Goal: Task Accomplishment & Management: Manage account settings

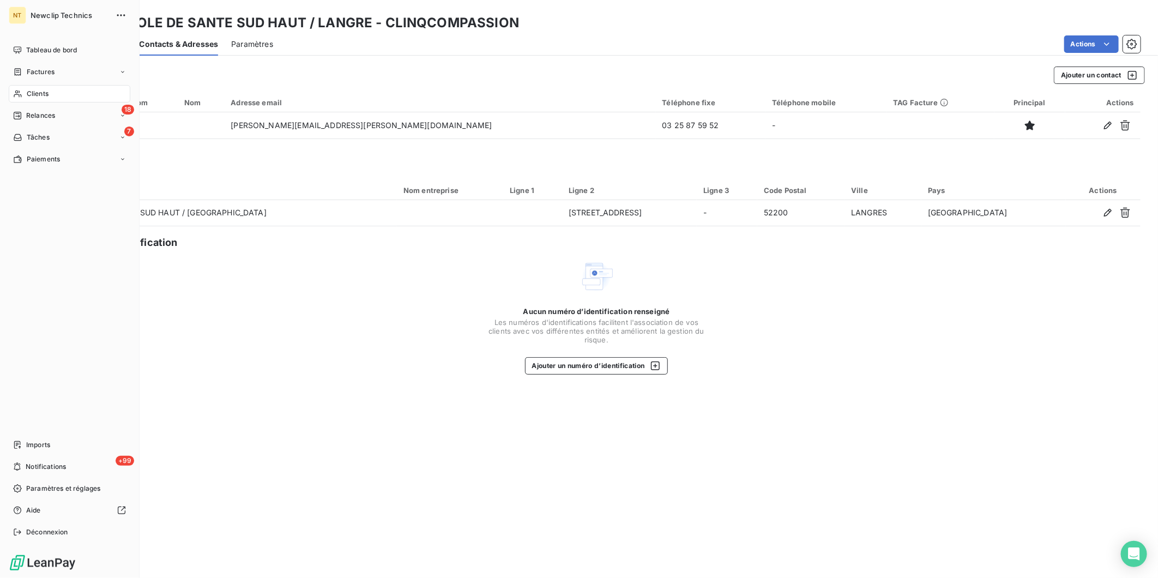
click at [23, 47] on div "Tableau de bord" at bounding box center [70, 49] width 122 height 17
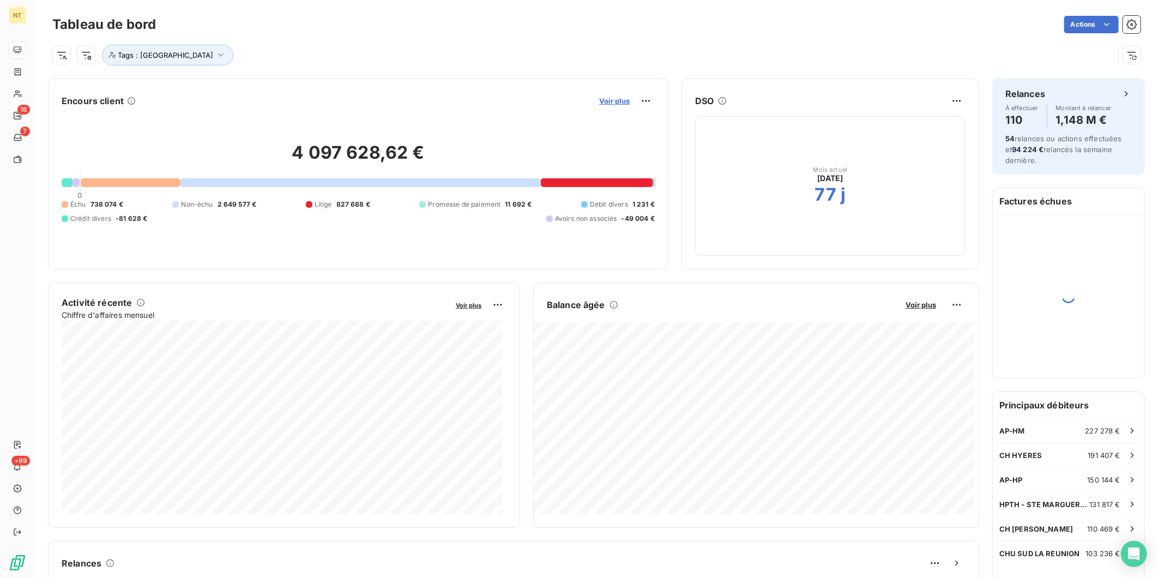
click at [604, 99] on span "Voir plus" at bounding box center [614, 100] width 31 height 9
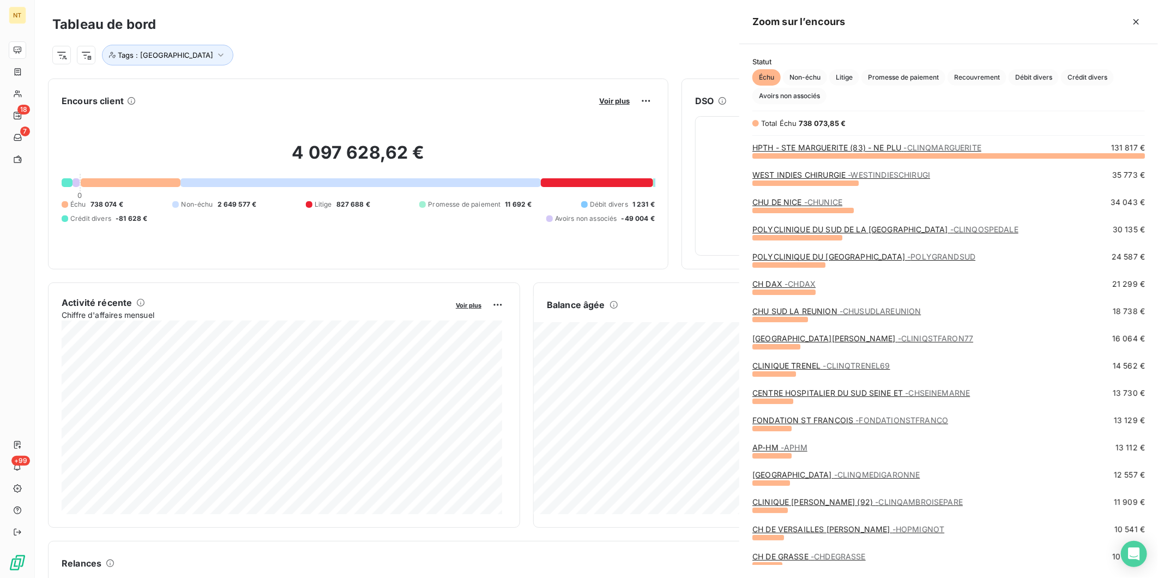
scroll to position [413, 409]
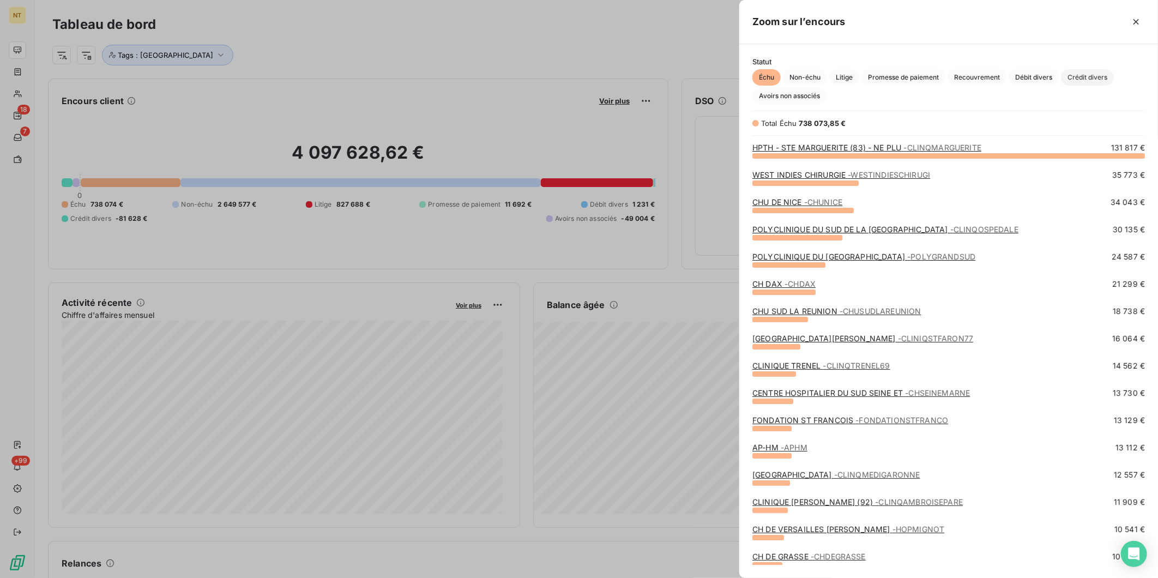
click at [1079, 76] on span "Crédit divers" at bounding box center [1087, 77] width 53 height 16
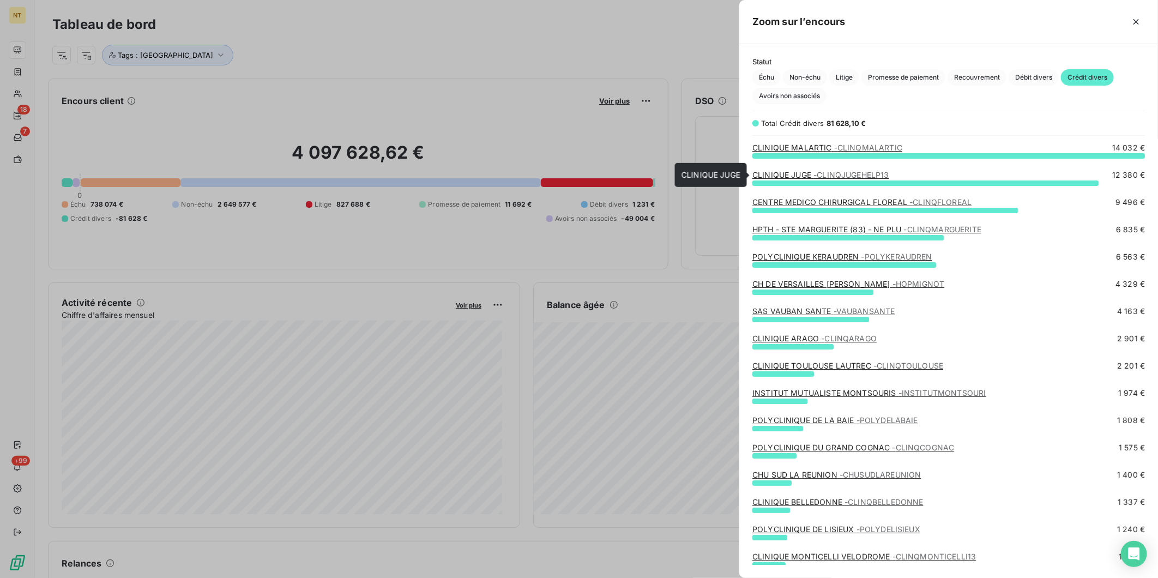
click at [837, 173] on span "- CLINQJUGEHELP13" at bounding box center [850, 174] width 75 height 9
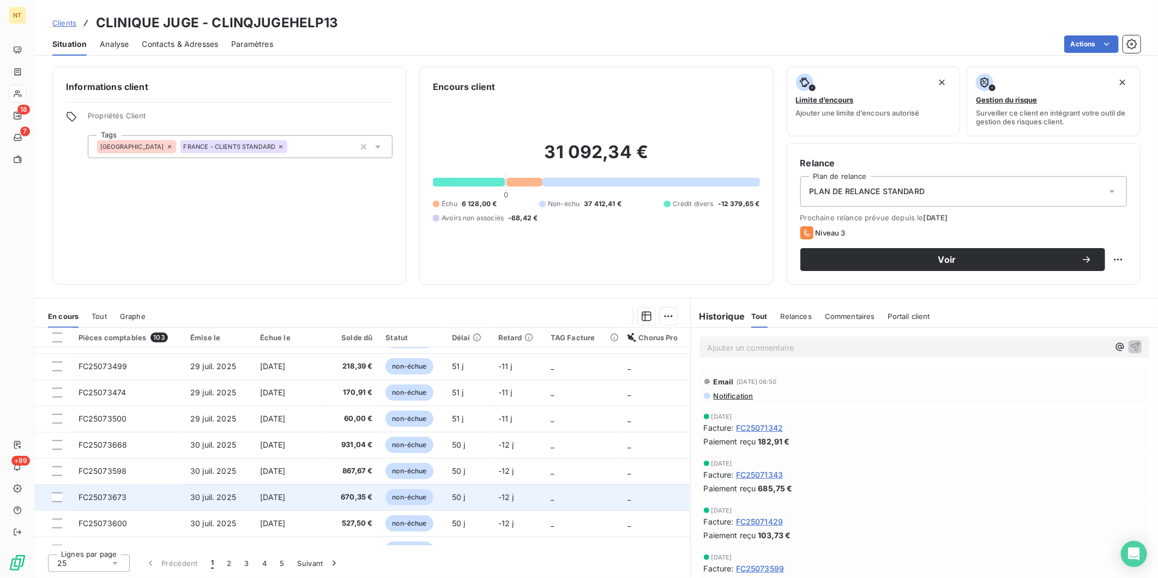
scroll to position [456, 0]
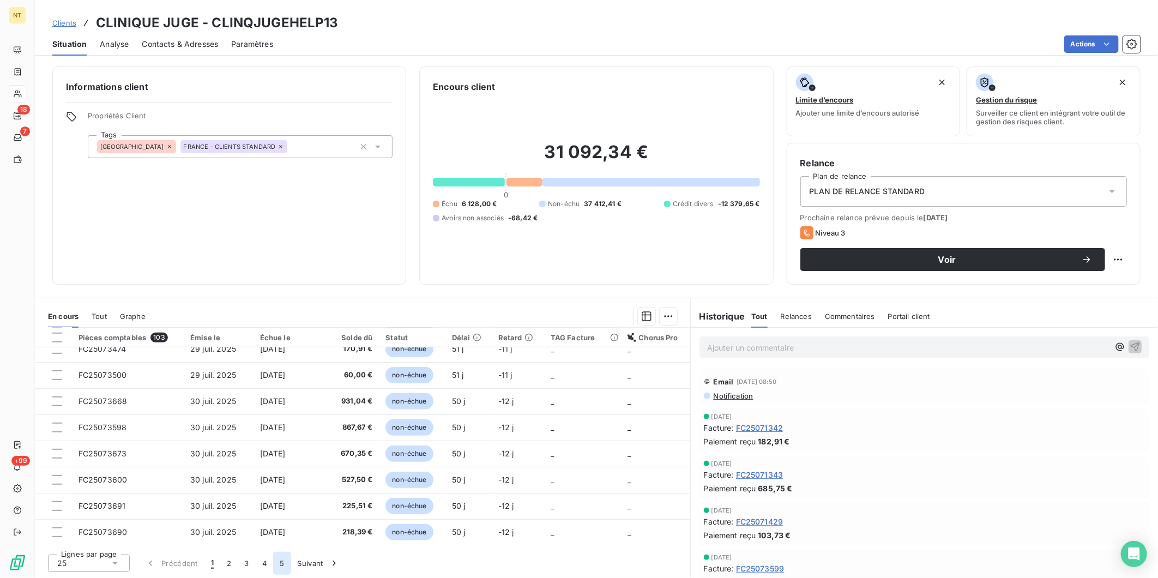
click at [285, 565] on button "5" at bounding box center [281, 563] width 17 height 23
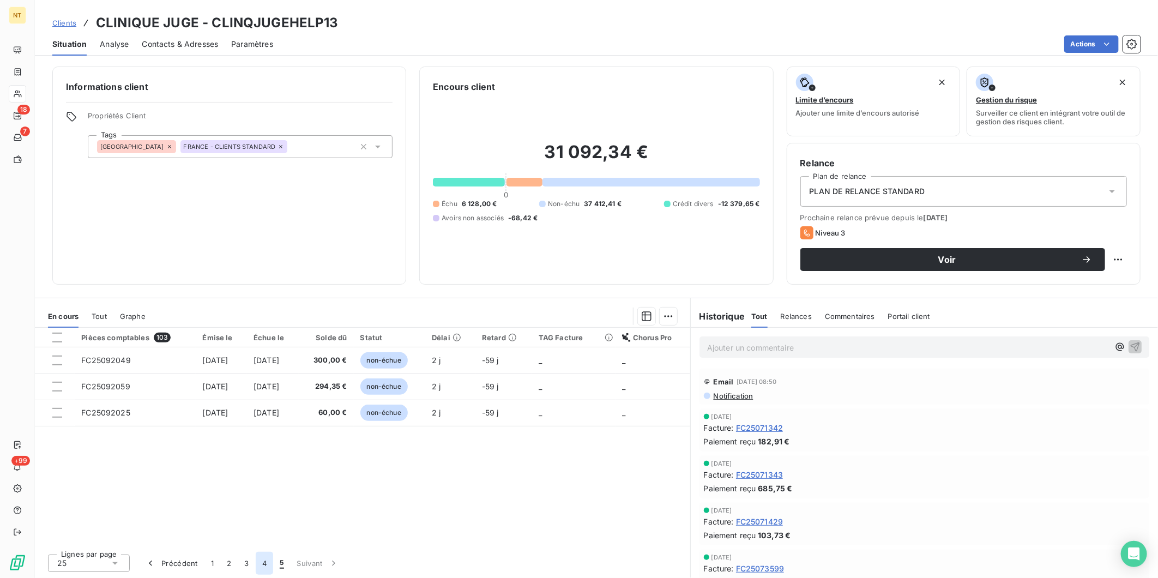
click at [264, 563] on button "4" at bounding box center [264, 563] width 17 height 23
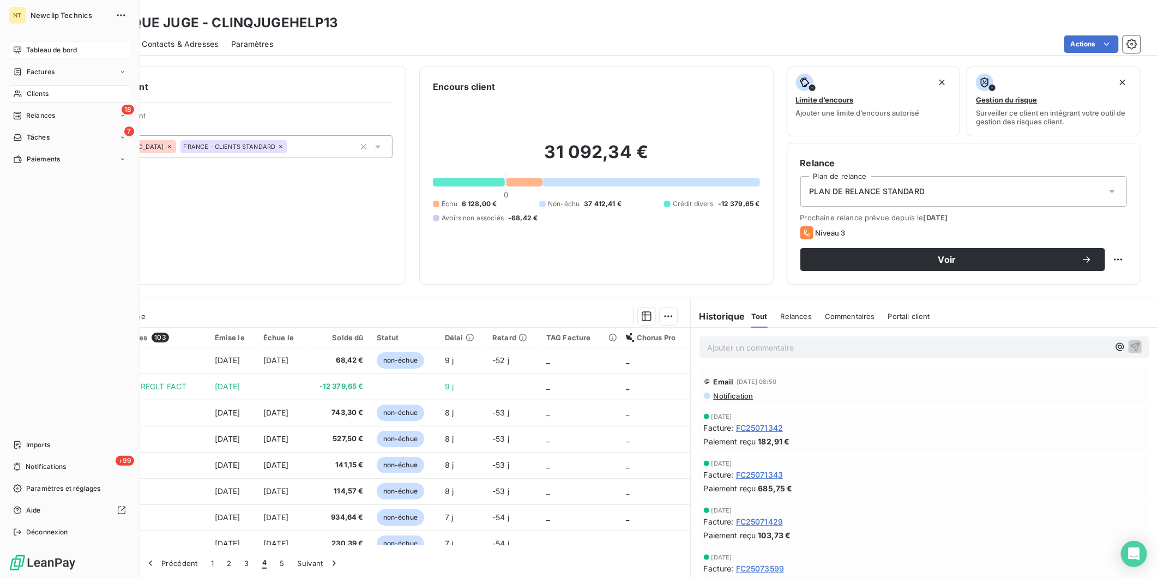
drag, startPoint x: 22, startPoint y: 51, endPoint x: 79, endPoint y: 56, distance: 57.4
click at [22, 51] on icon at bounding box center [17, 50] width 9 height 9
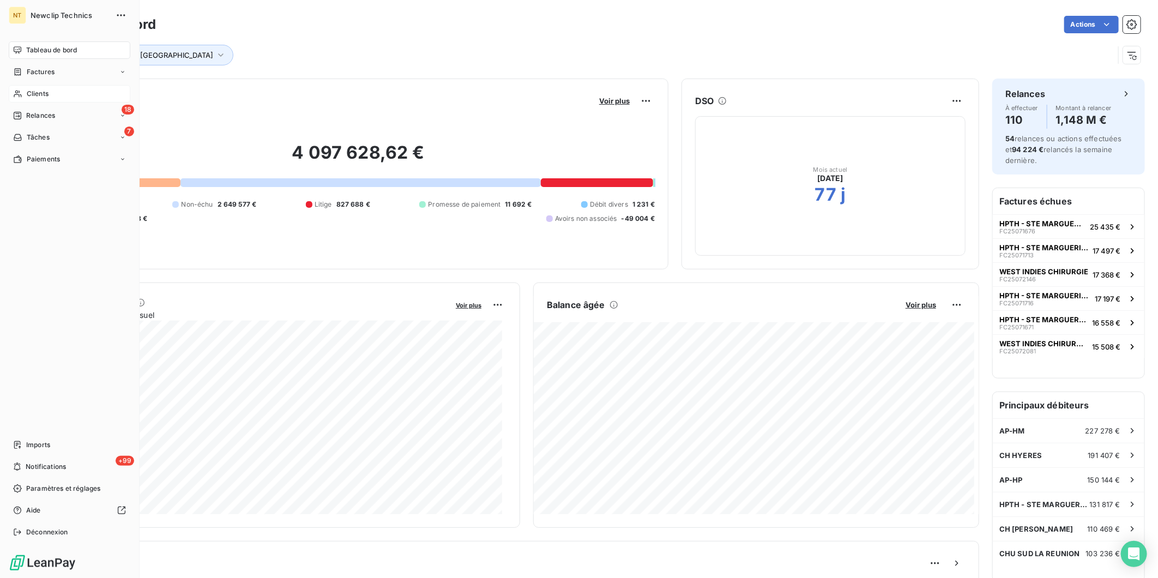
click at [27, 96] on span "Clients" at bounding box center [38, 94] width 22 height 10
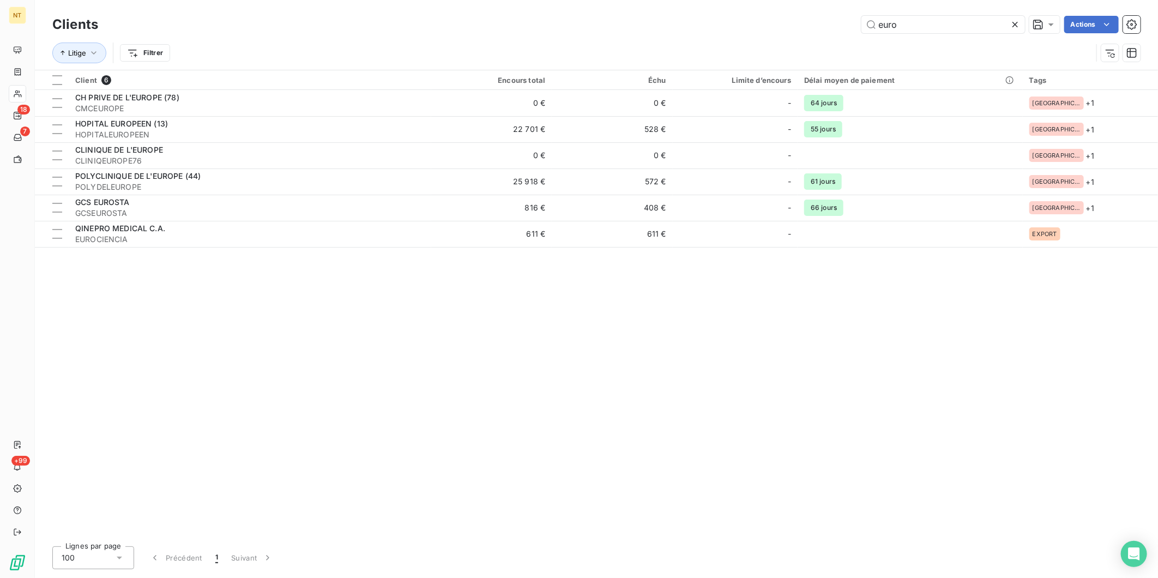
drag, startPoint x: 901, startPoint y: 22, endPoint x: 842, endPoint y: 22, distance: 59.4
click at [842, 22] on div "euro Actions" at bounding box center [625, 24] width 1029 height 17
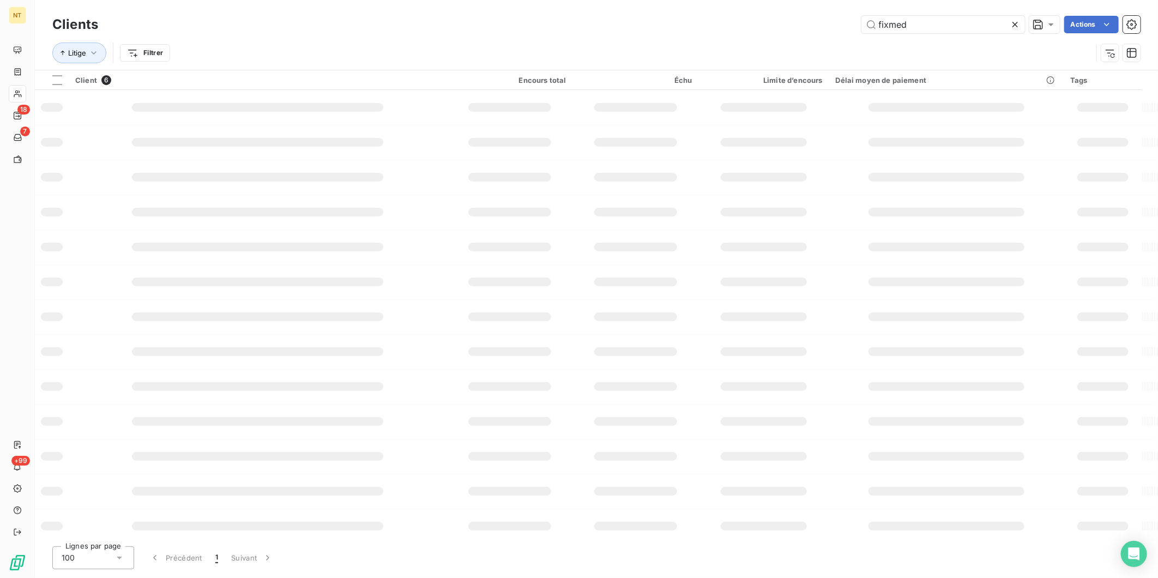
type input "fixmed"
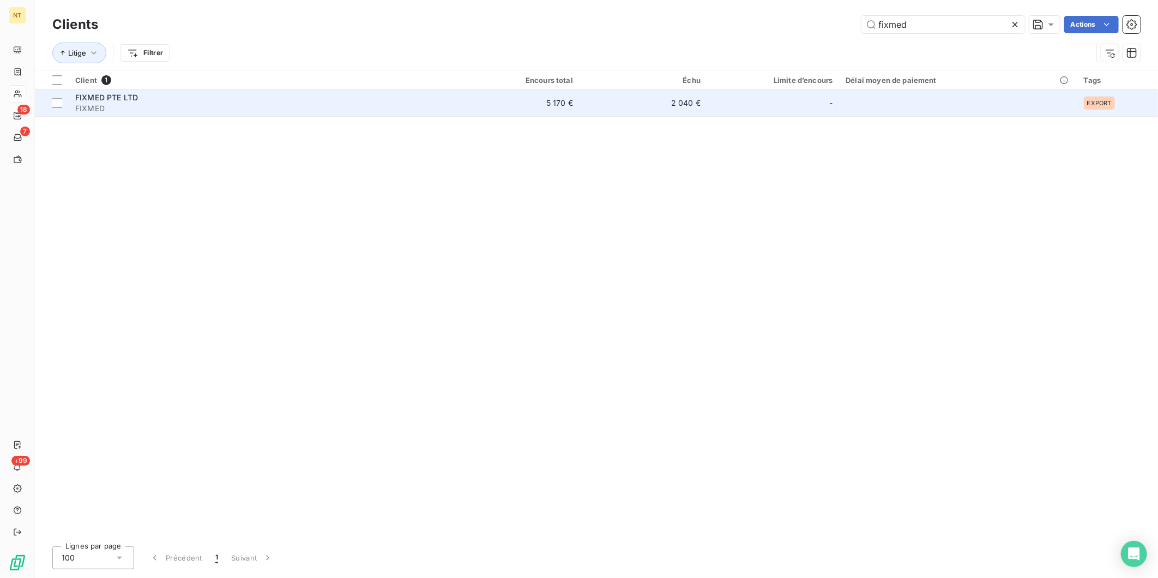
click at [625, 93] on td "2 040 €" at bounding box center [643, 103] width 128 height 26
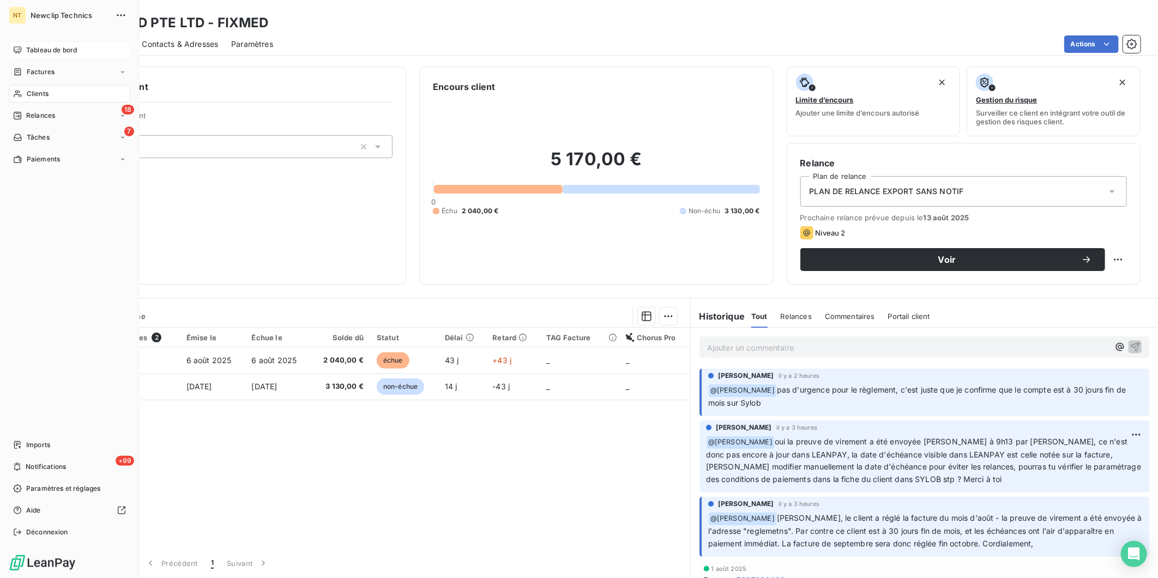
click at [27, 46] on span "Tableau de bord" at bounding box center [51, 50] width 51 height 10
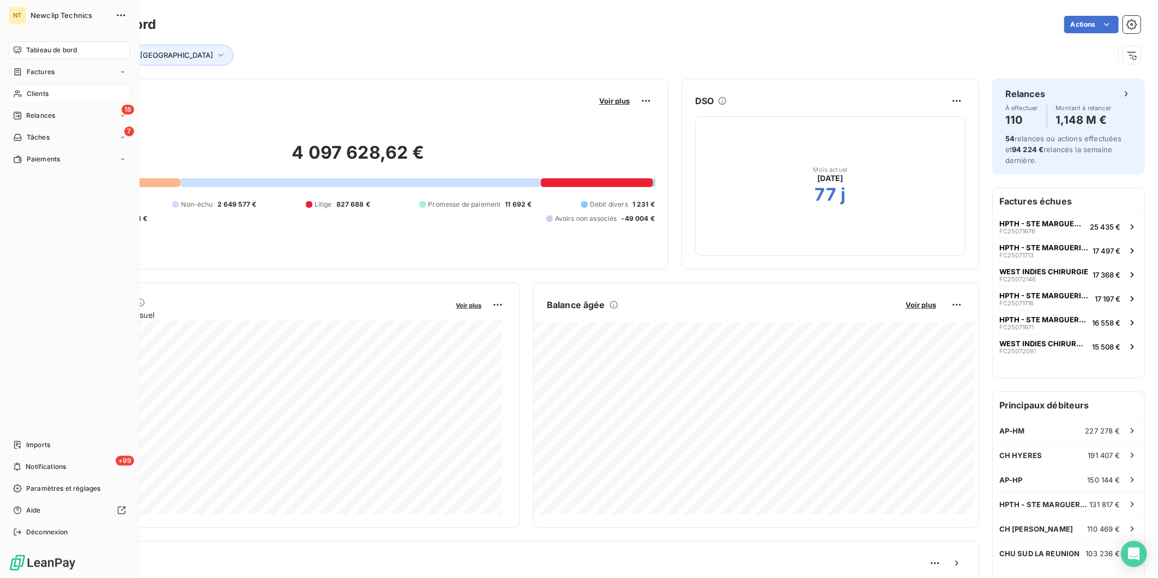
click at [48, 95] on span "Clients" at bounding box center [38, 94] width 22 height 10
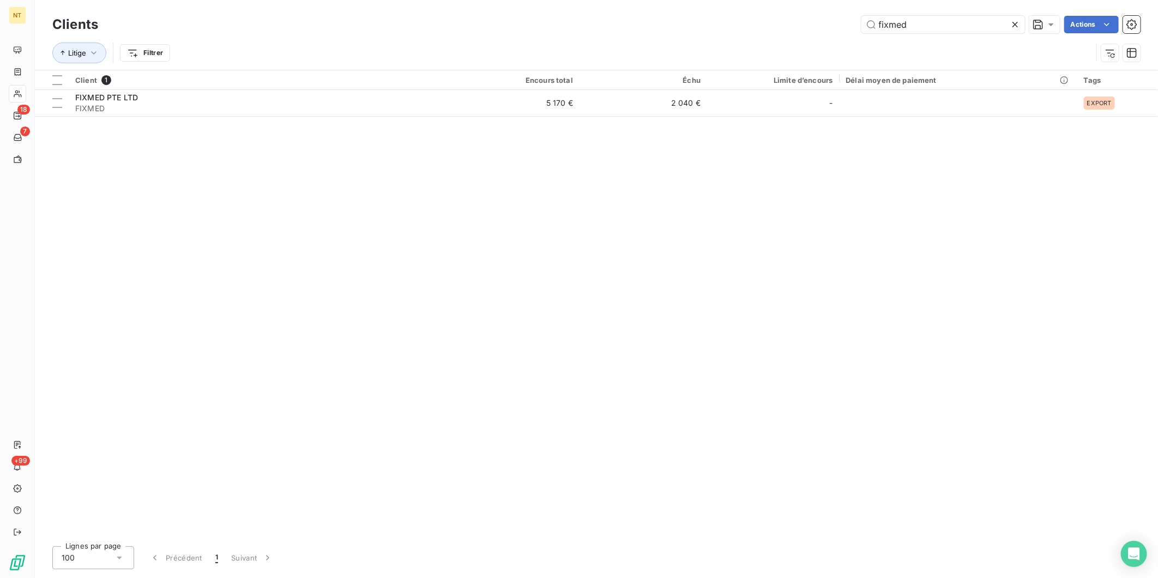
drag, startPoint x: 928, startPoint y: 23, endPoint x: 662, endPoint y: 33, distance: 266.2
click at [662, 33] on div "fixmed Actions" at bounding box center [625, 24] width 1029 height 17
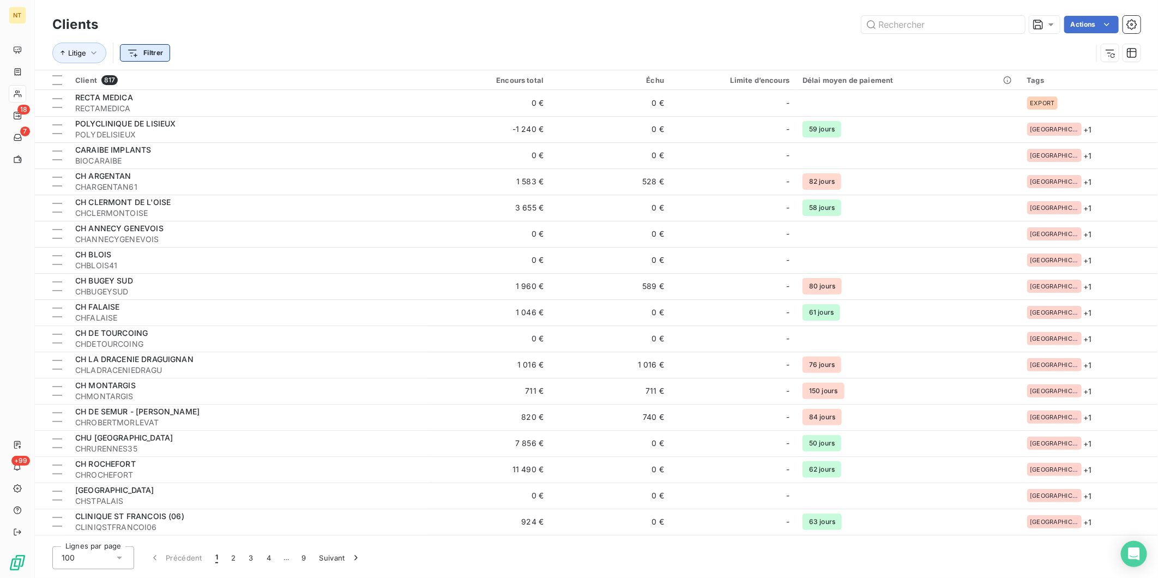
click at [140, 50] on html "NT 18 7 +99 Clients Actions Litige Filtrer Client 817 Encours total Échu Limite…" at bounding box center [579, 289] width 1158 height 578
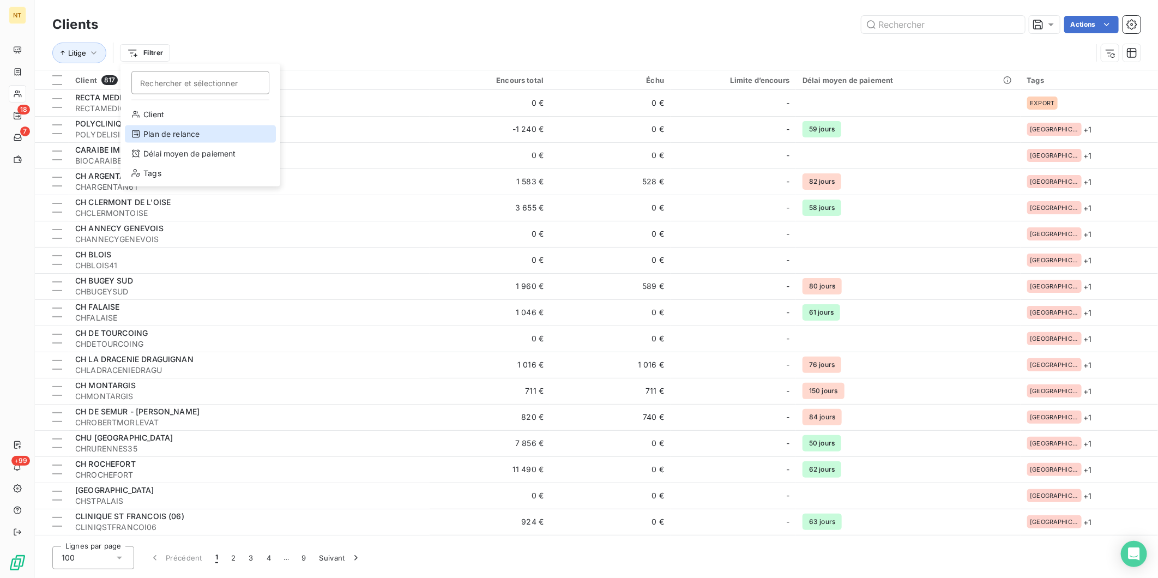
click at [190, 137] on div "Plan de relance" at bounding box center [200, 133] width 151 height 17
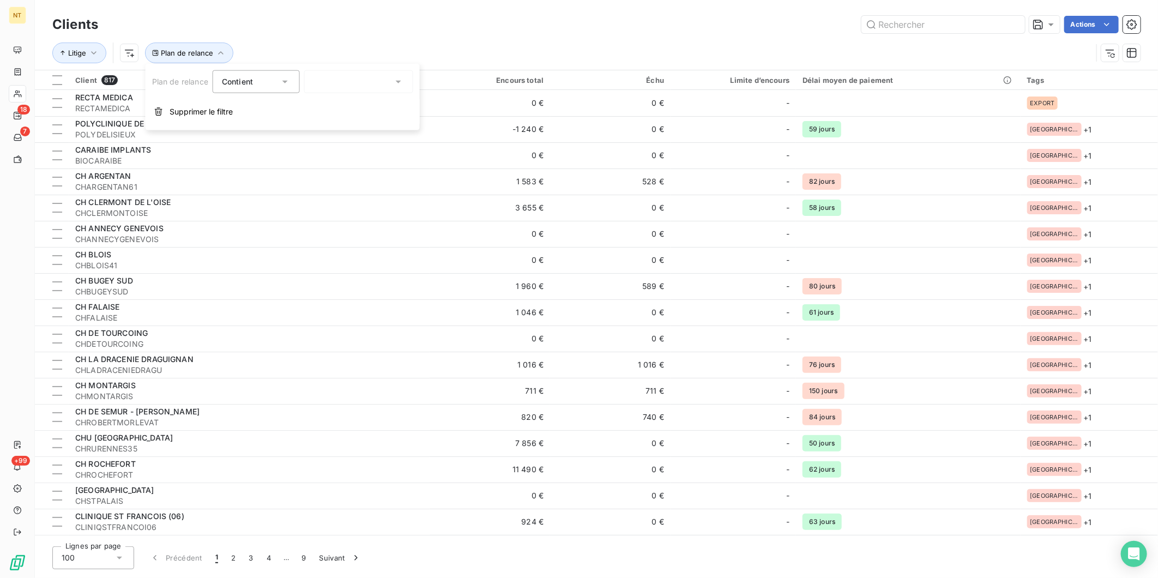
click at [260, 80] on div "Contient" at bounding box center [251, 81] width 58 height 15
click at [344, 74] on div at bounding box center [358, 81] width 109 height 23
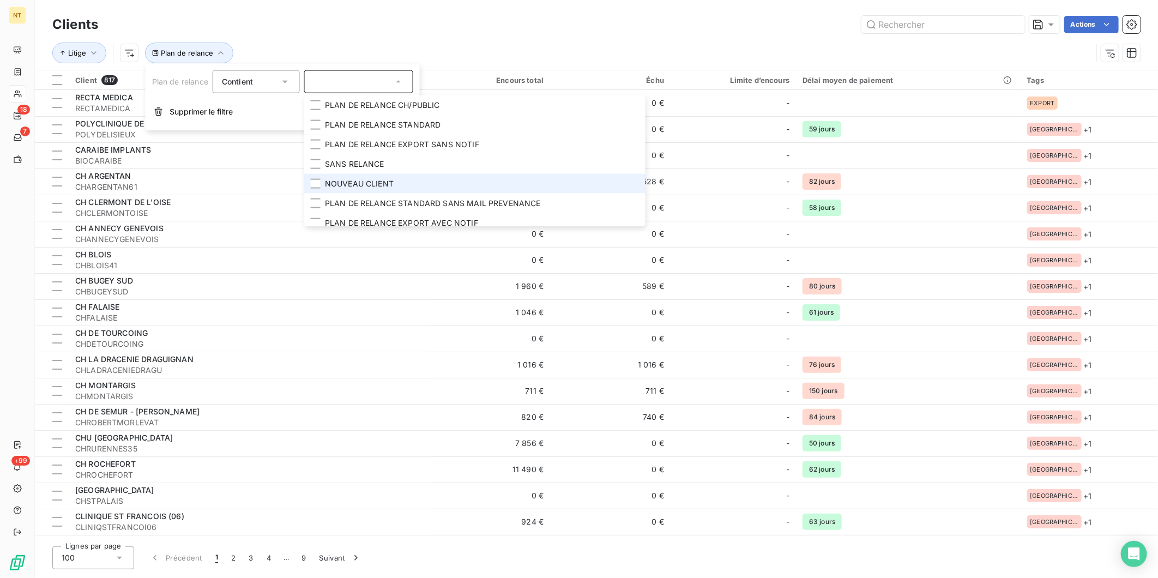
click at [356, 179] on span "NOUVEAU CLIENT" at bounding box center [359, 183] width 69 height 11
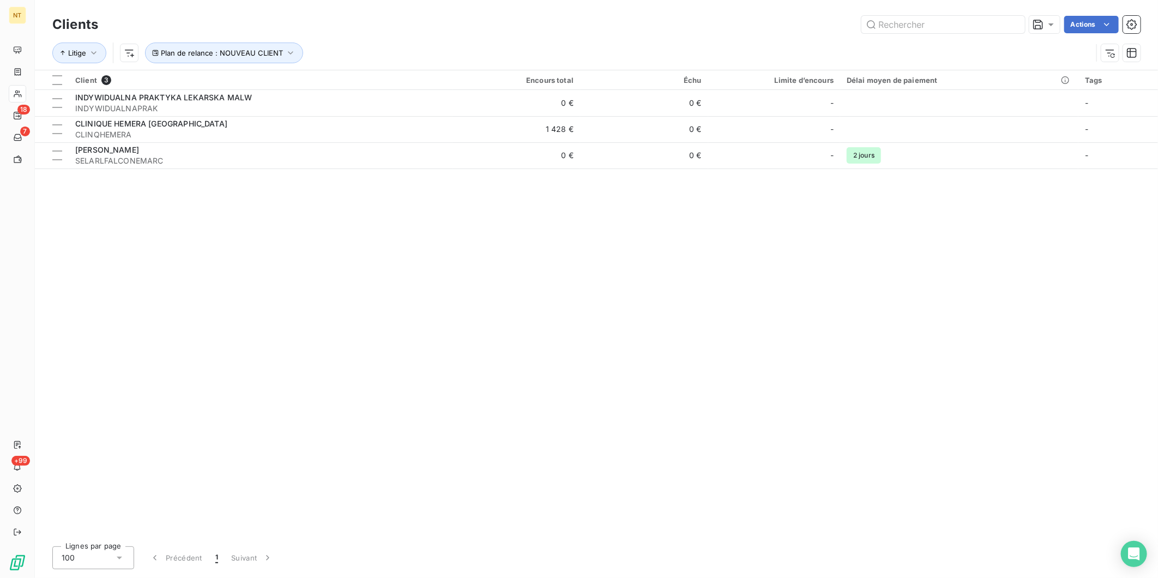
click at [404, 389] on div "Client 3 Encours total Échu Limite d’encours Délai moyen de paiement Tags INDYW…" at bounding box center [596, 303] width 1123 height 467
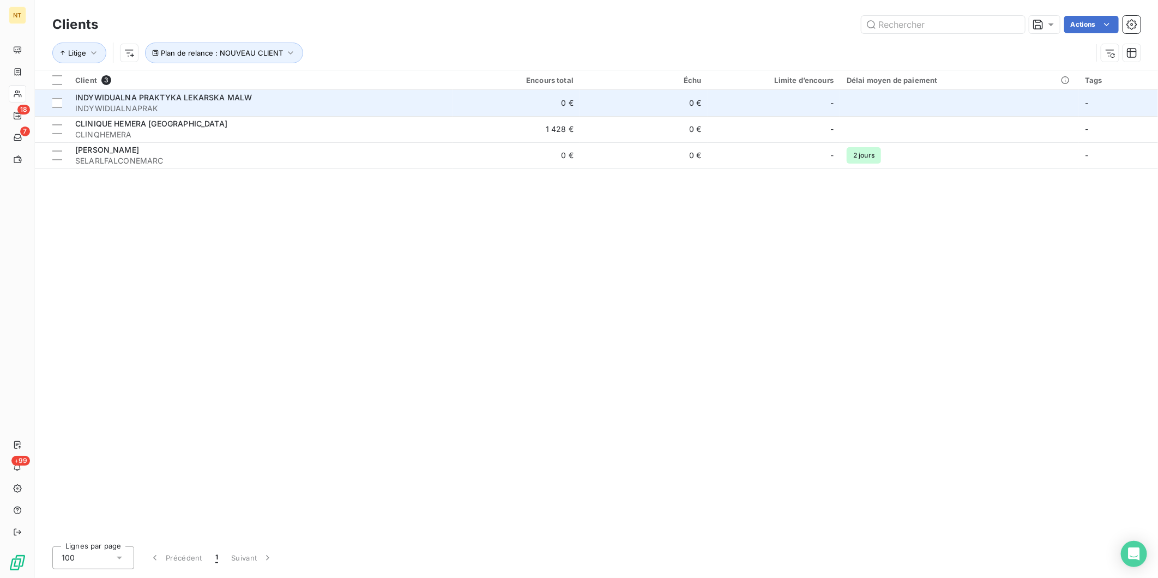
click at [210, 106] on span "INDYWIDUALNAPRAK" at bounding box center [260, 108] width 371 height 11
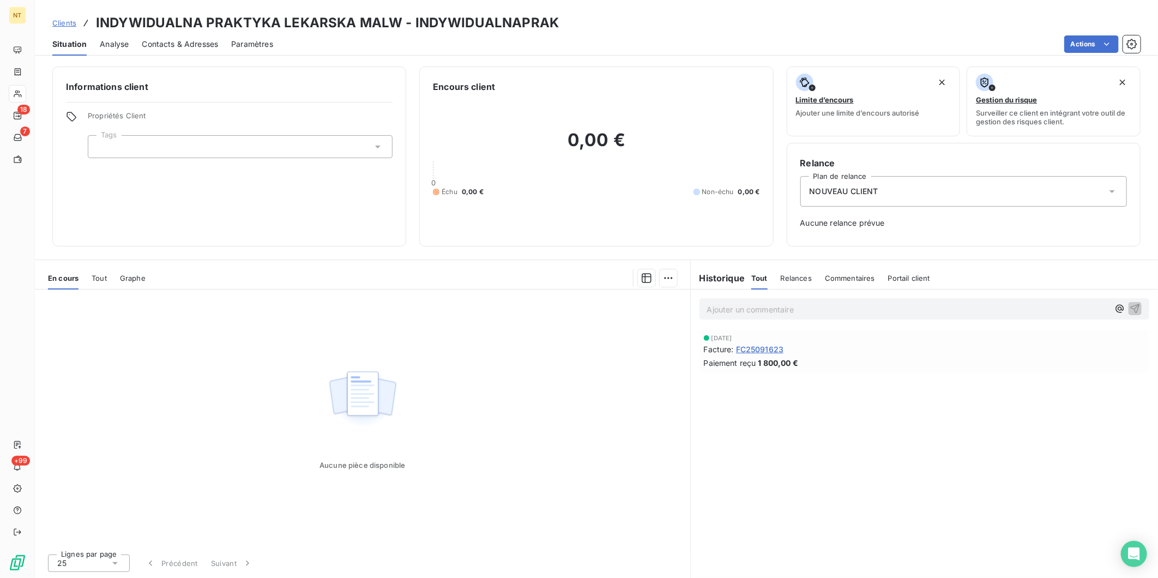
click at [200, 151] on div at bounding box center [240, 146] width 305 height 23
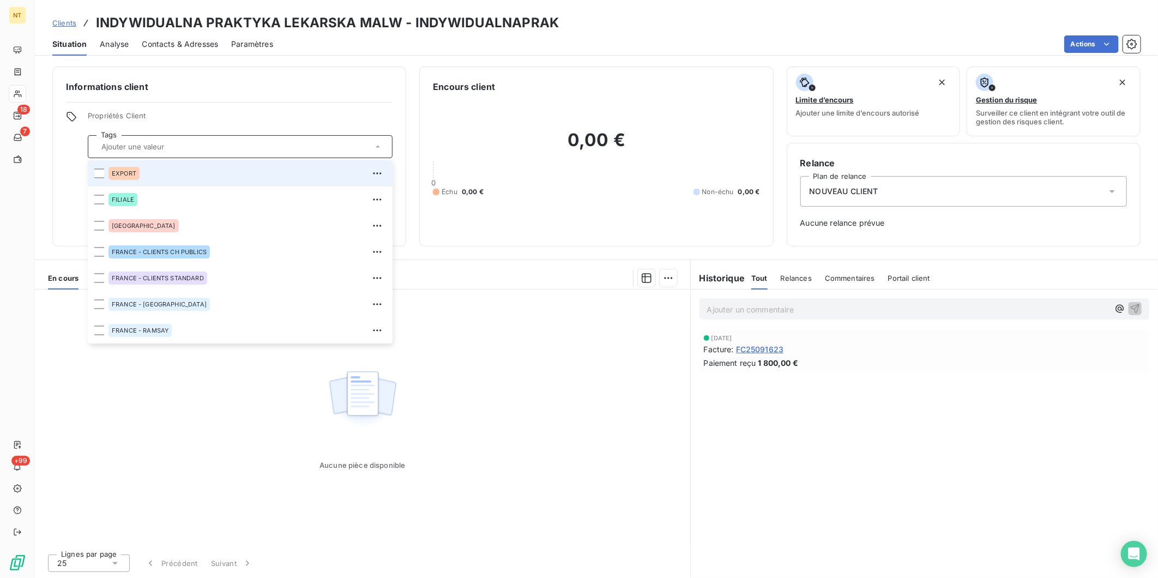
click at [148, 181] on div "EXPORT" at bounding box center [246, 173] width 277 height 17
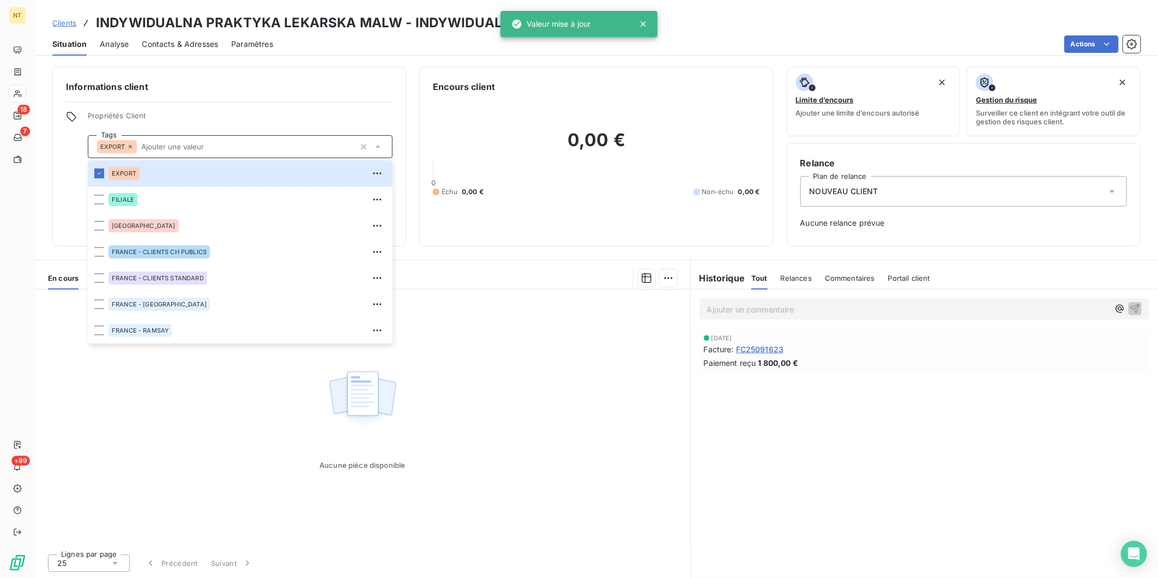
click at [896, 185] on div "NOUVEAU CLIENT" at bounding box center [963, 191] width 327 height 31
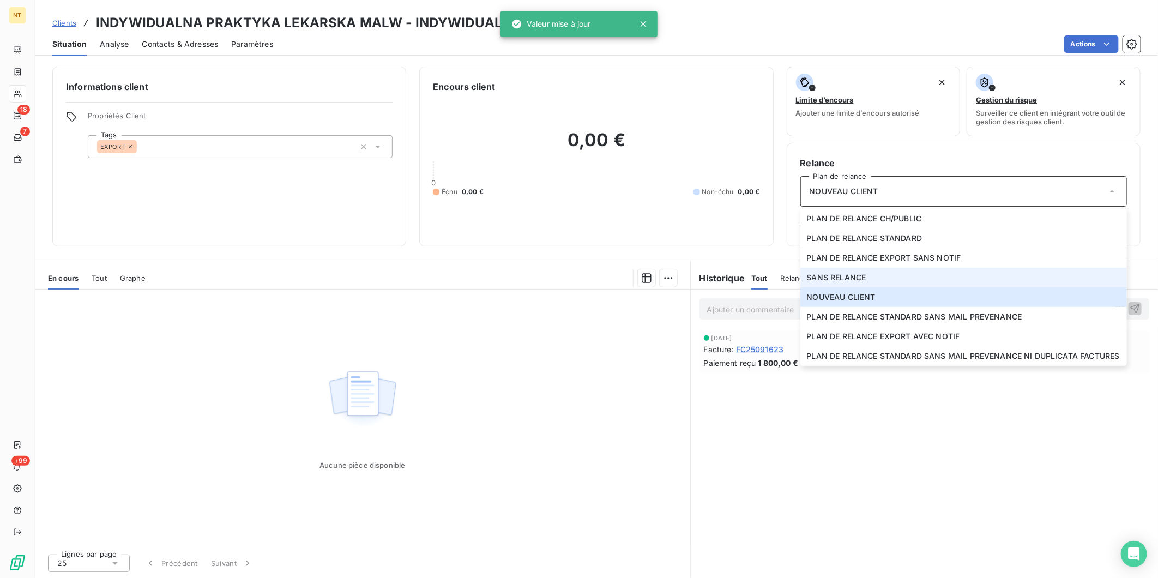
click at [894, 270] on li "SANS RELANCE" at bounding box center [963, 278] width 327 height 20
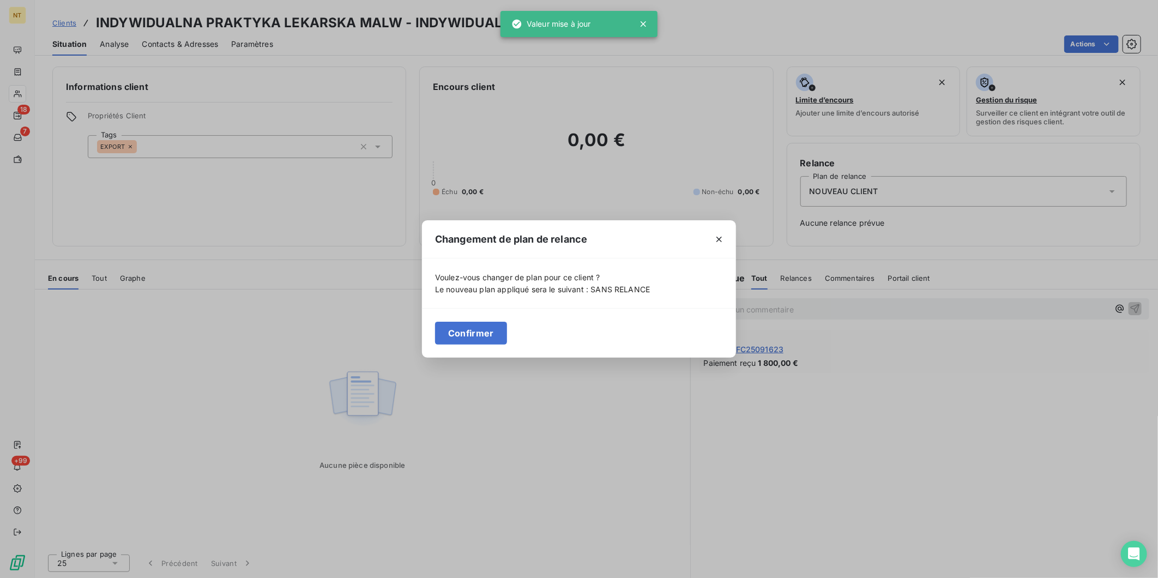
click at [486, 330] on button "Confirmer" at bounding box center [471, 333] width 72 height 23
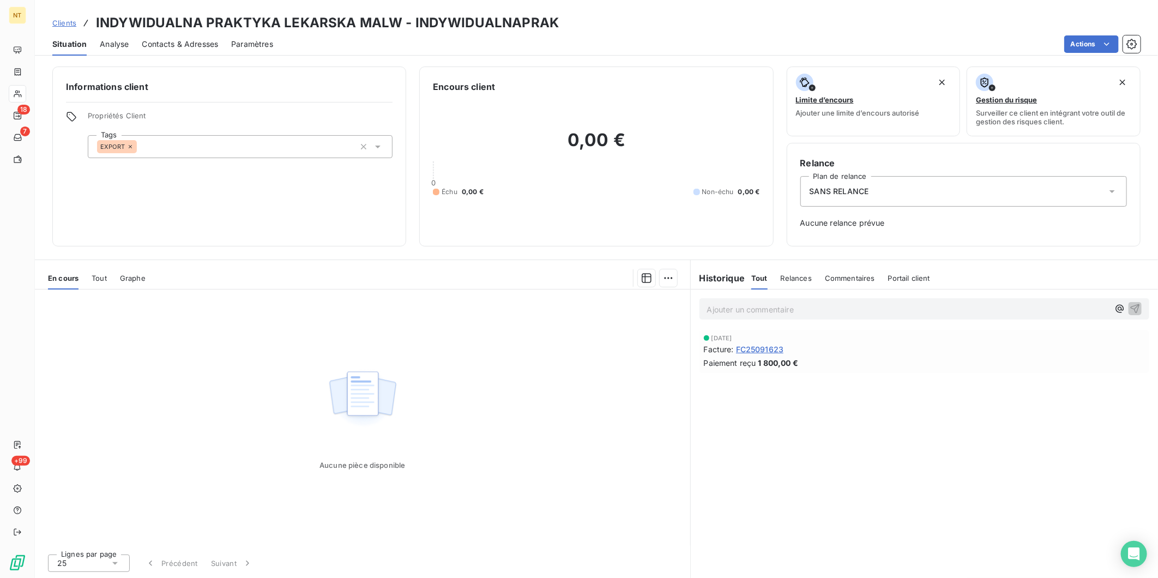
click at [69, 23] on span "Clients" at bounding box center [64, 23] width 24 height 9
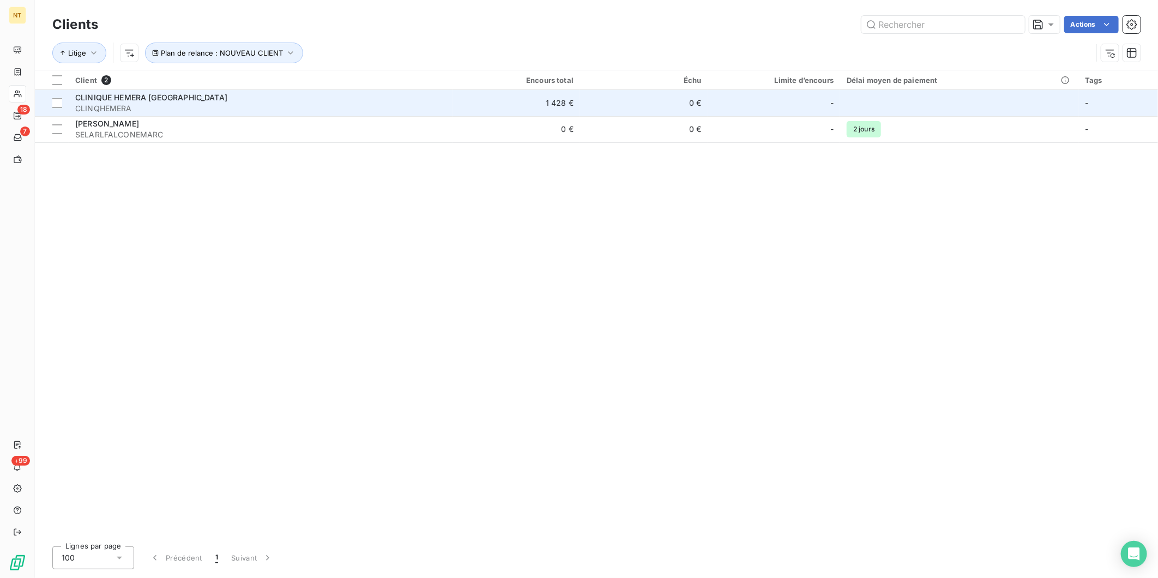
click at [171, 106] on span "CLINQHEMERA" at bounding box center [260, 108] width 371 height 11
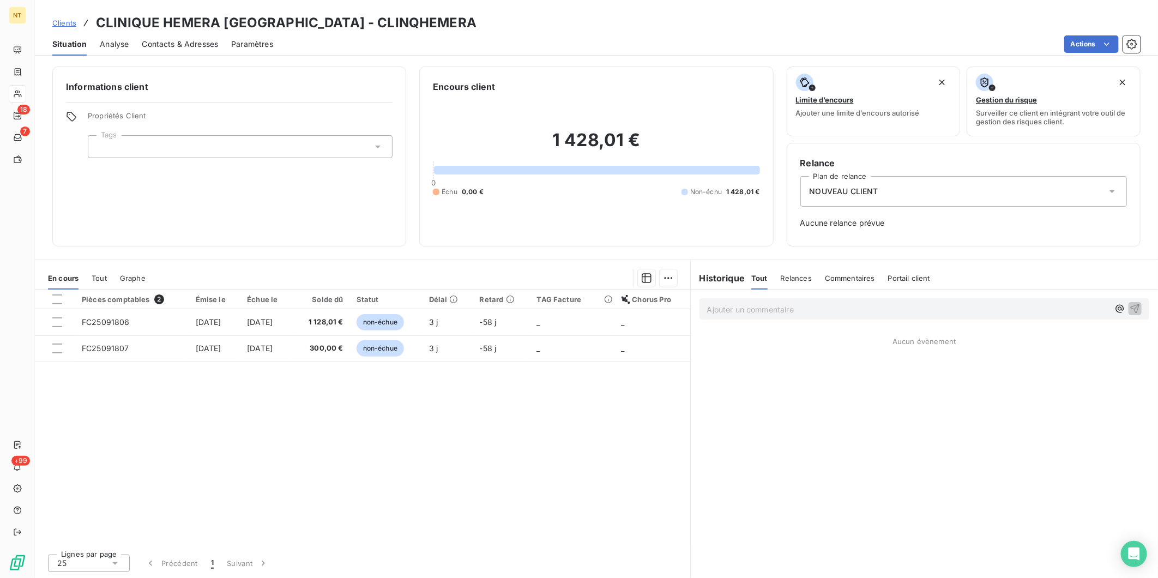
click at [291, 147] on div at bounding box center [240, 146] width 305 height 23
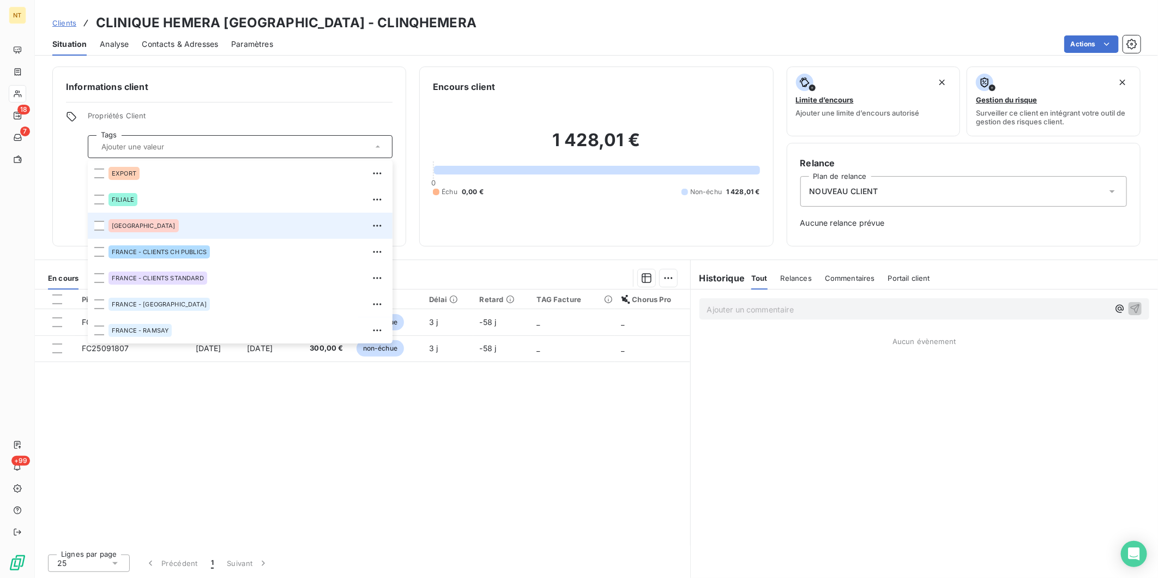
click at [137, 226] on div "[GEOGRAPHIC_DATA]" at bounding box center [143, 225] width 70 height 13
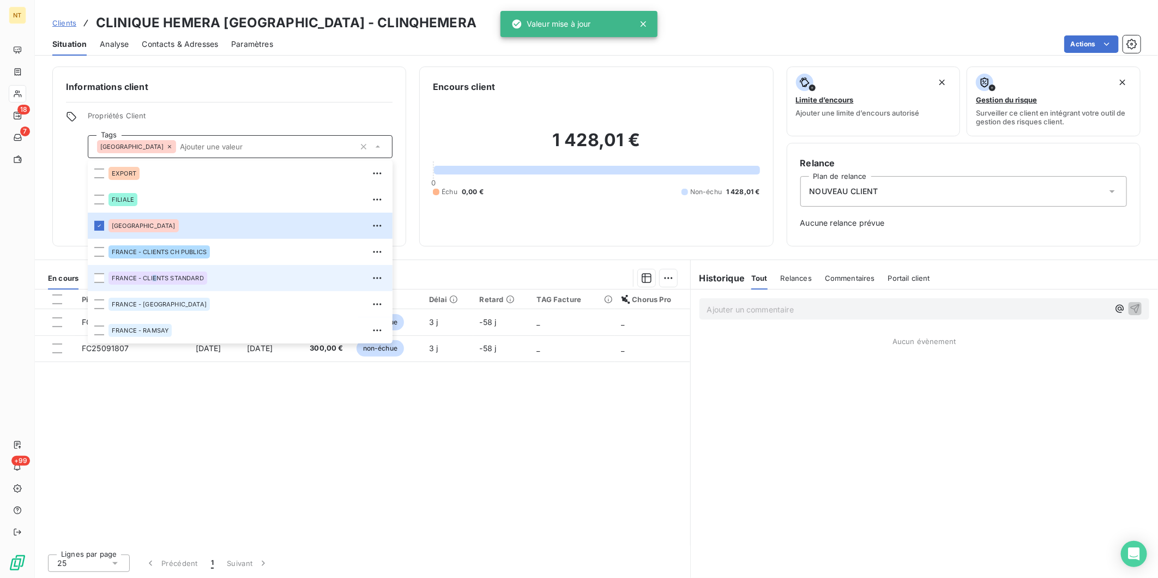
click at [154, 276] on span "FRANCE - CLIENTS STANDARD" at bounding box center [158, 278] width 92 height 7
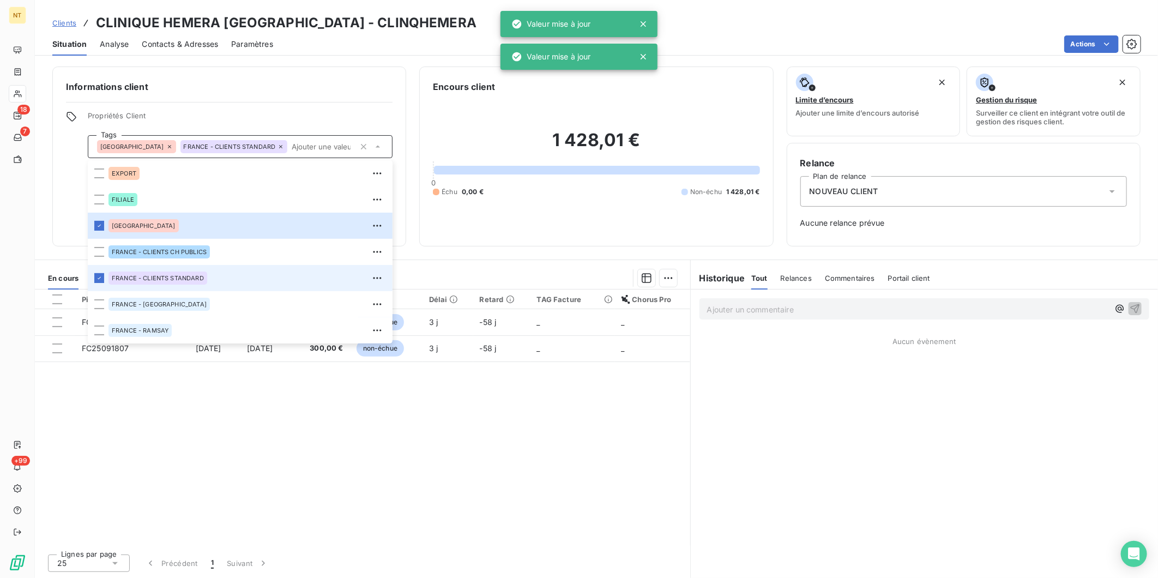
click at [428, 68] on div "Encours client 1 428,01 € 0 Échu 0,00 € Non-échu 1 428,01 €" at bounding box center [596, 156] width 354 height 180
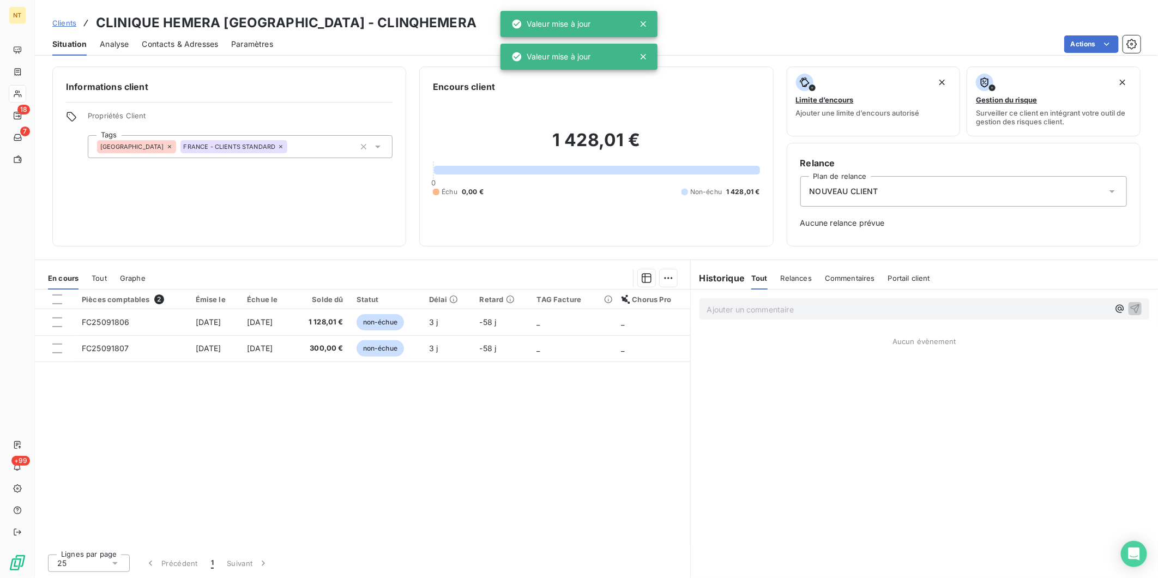
click at [875, 186] on span "NOUVEAU CLIENT" at bounding box center [843, 191] width 69 height 11
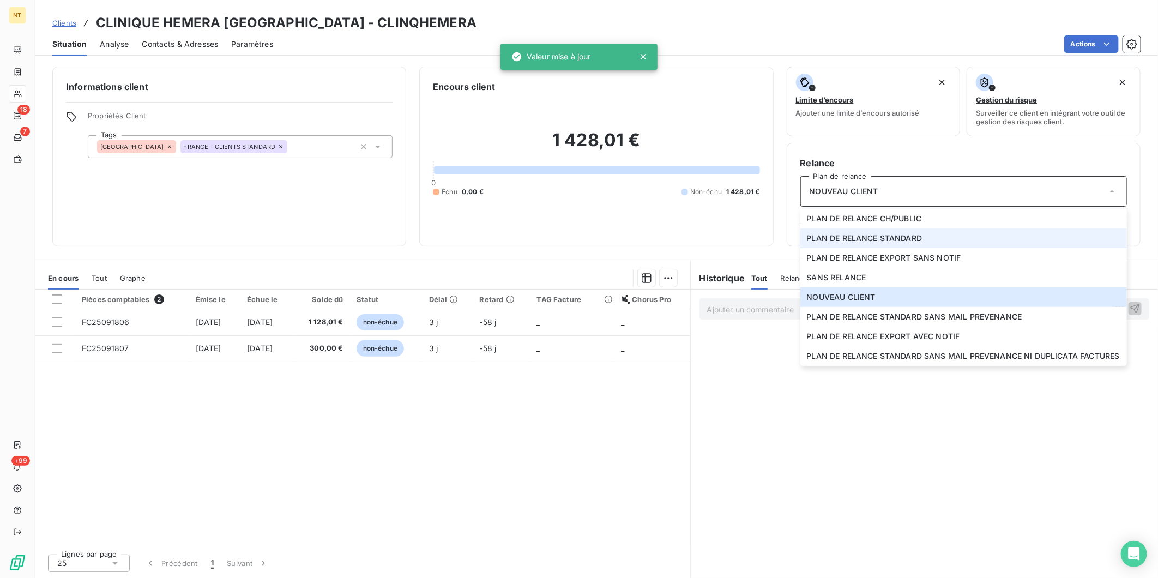
click at [884, 235] on span "PLAN DE RELANCE STANDARD" at bounding box center [865, 238] width 116 height 11
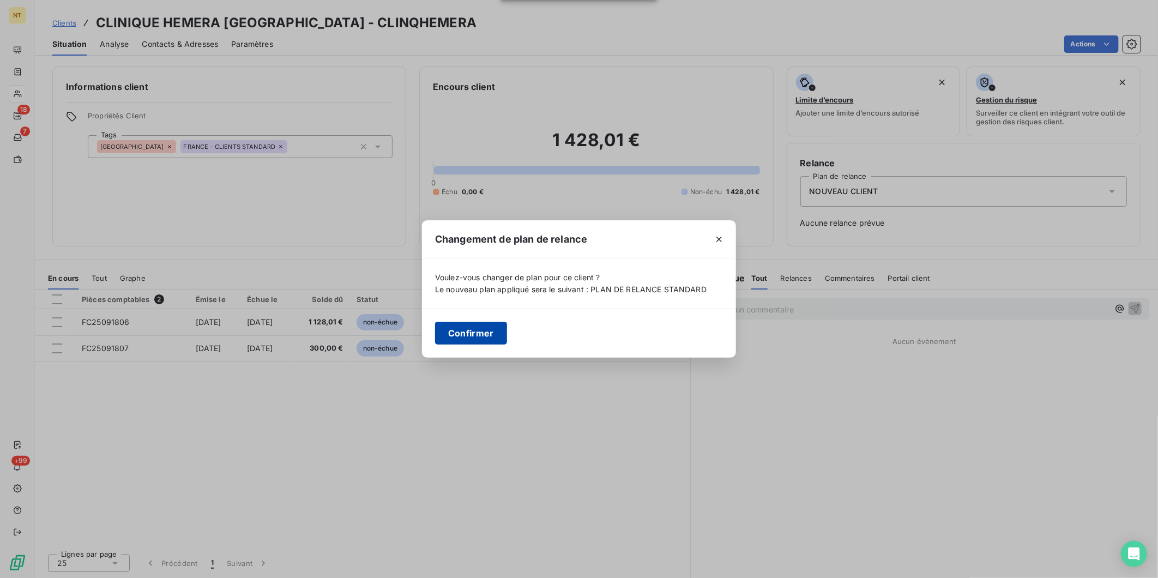
click at [467, 331] on button "Confirmer" at bounding box center [471, 333] width 72 height 23
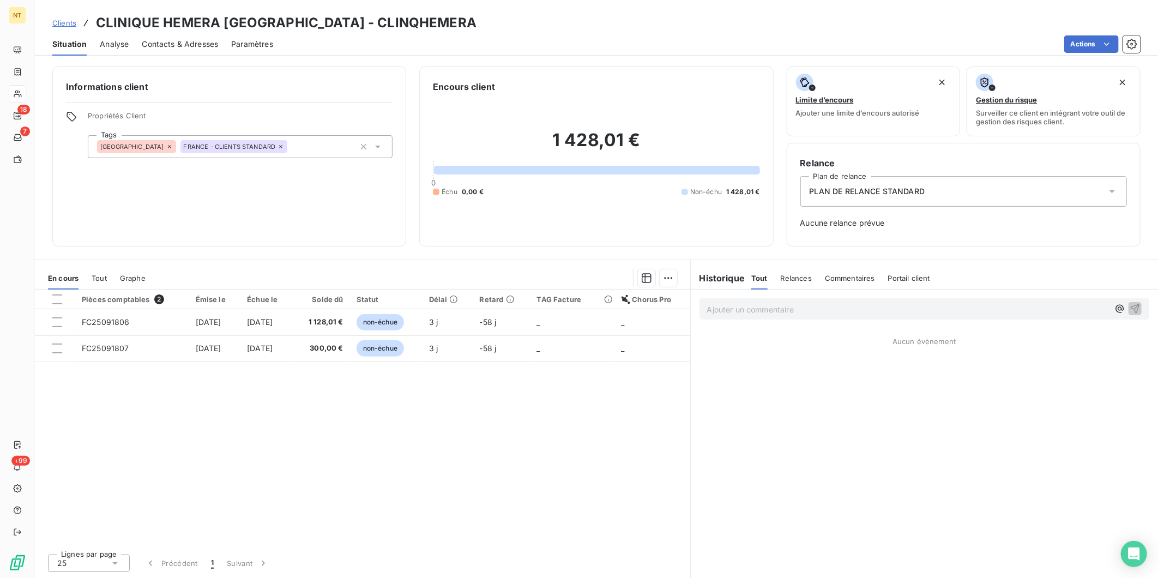
click at [69, 23] on span "Clients" at bounding box center [64, 23] width 24 height 9
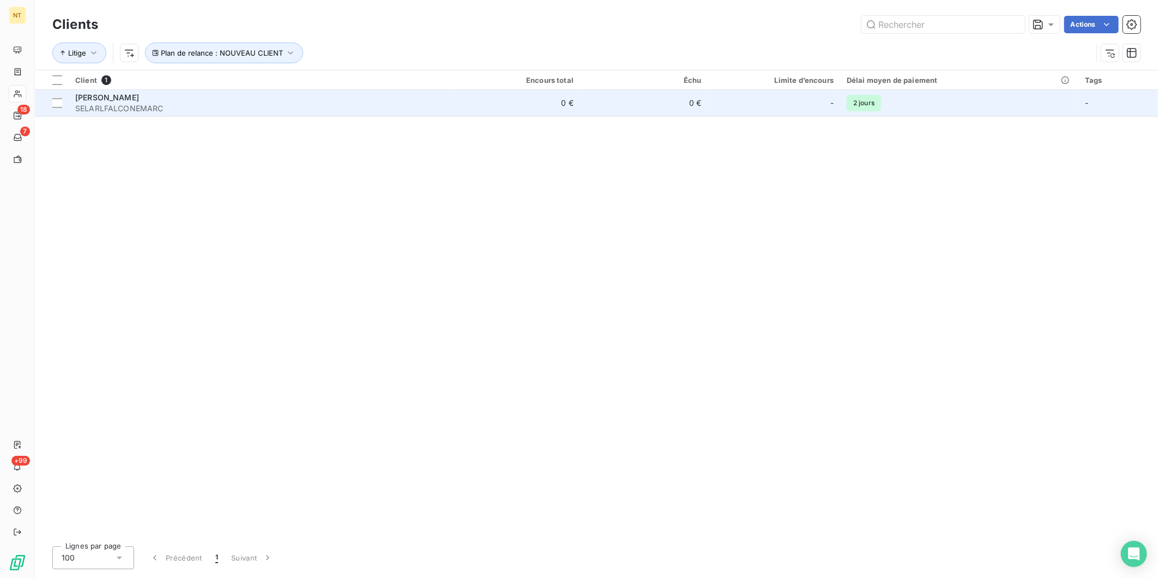
click at [139, 97] on span "[PERSON_NAME]" at bounding box center [107, 97] width 64 height 9
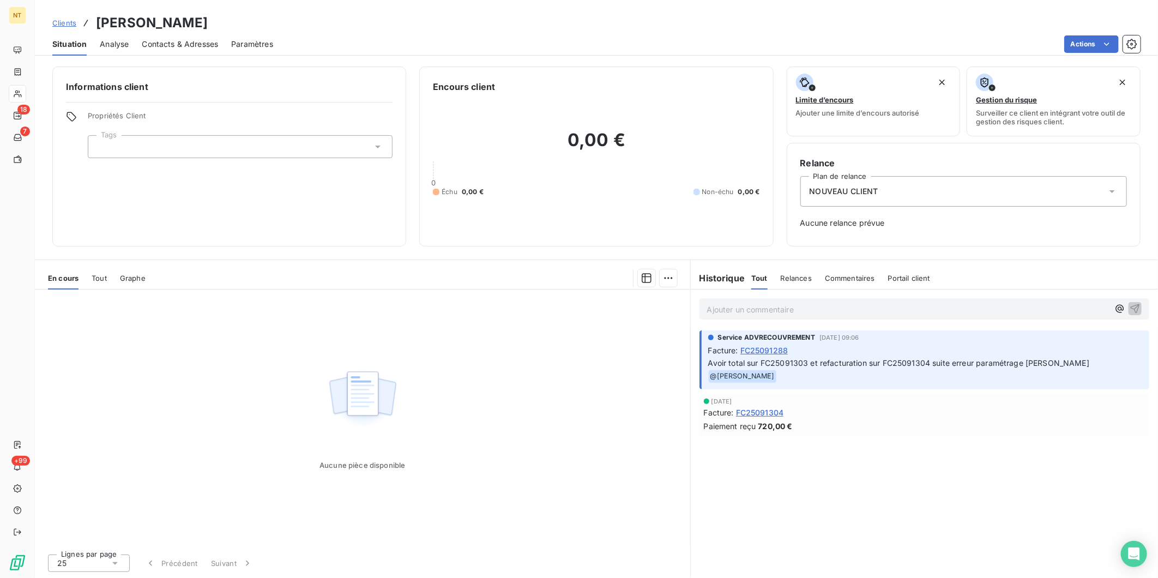
click at [231, 146] on div at bounding box center [240, 146] width 305 height 23
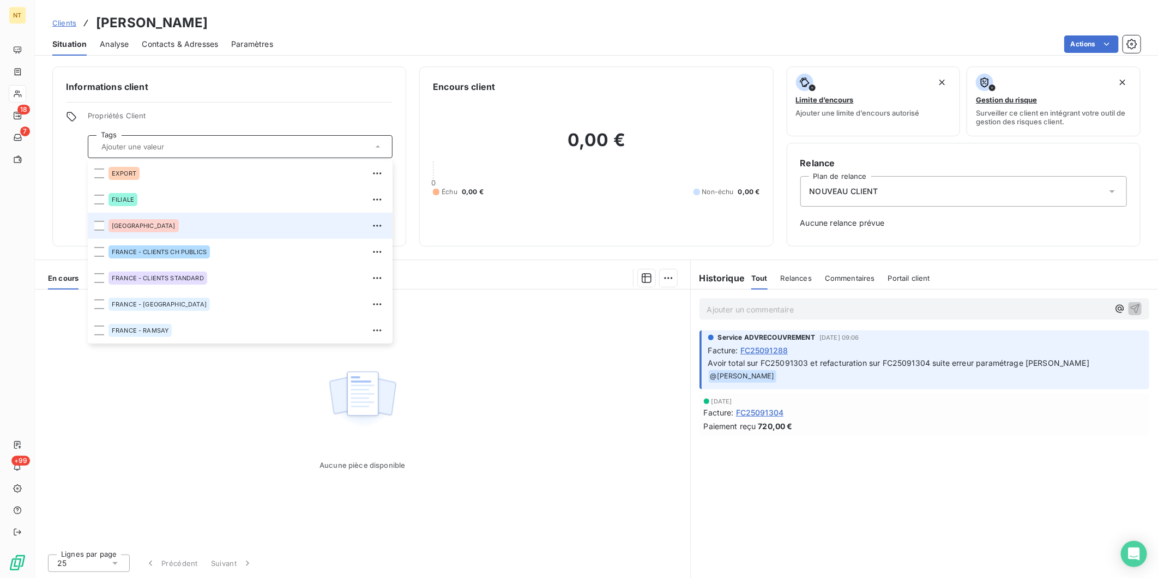
click at [195, 230] on div "[GEOGRAPHIC_DATA]" at bounding box center [246, 225] width 277 height 17
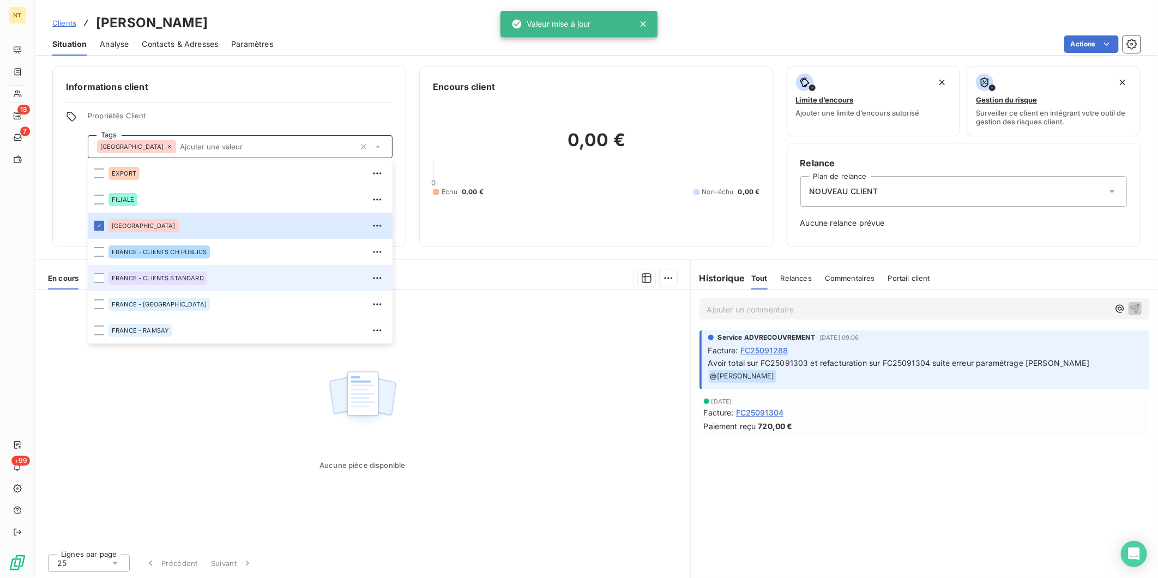
click at [193, 279] on span "FRANCE - CLIENTS STANDARD" at bounding box center [158, 278] width 92 height 7
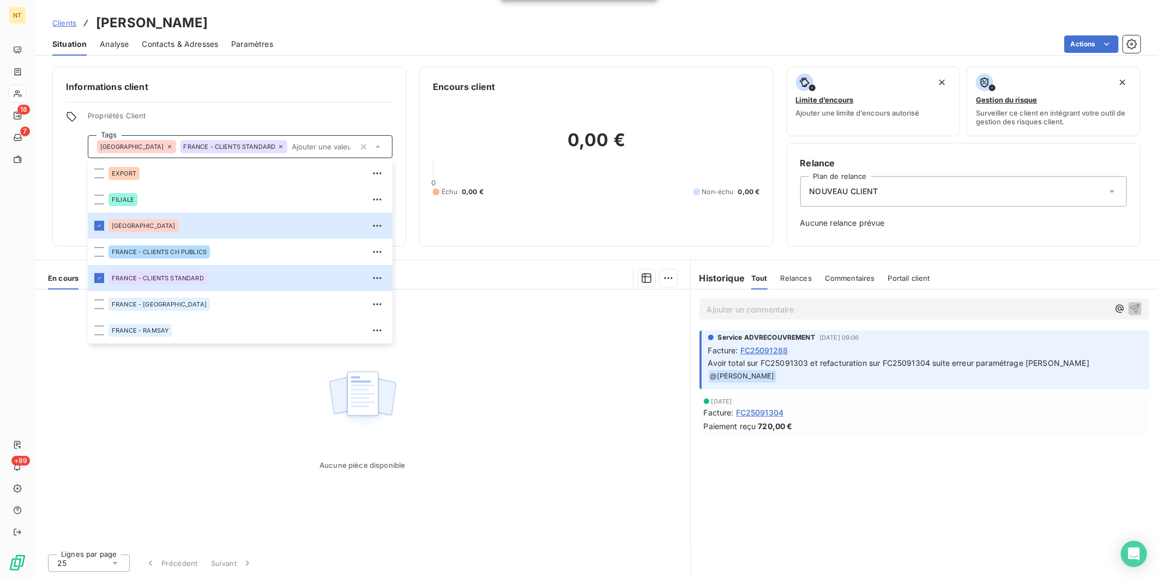
click at [849, 188] on span "NOUVEAU CLIENT" at bounding box center [843, 191] width 69 height 11
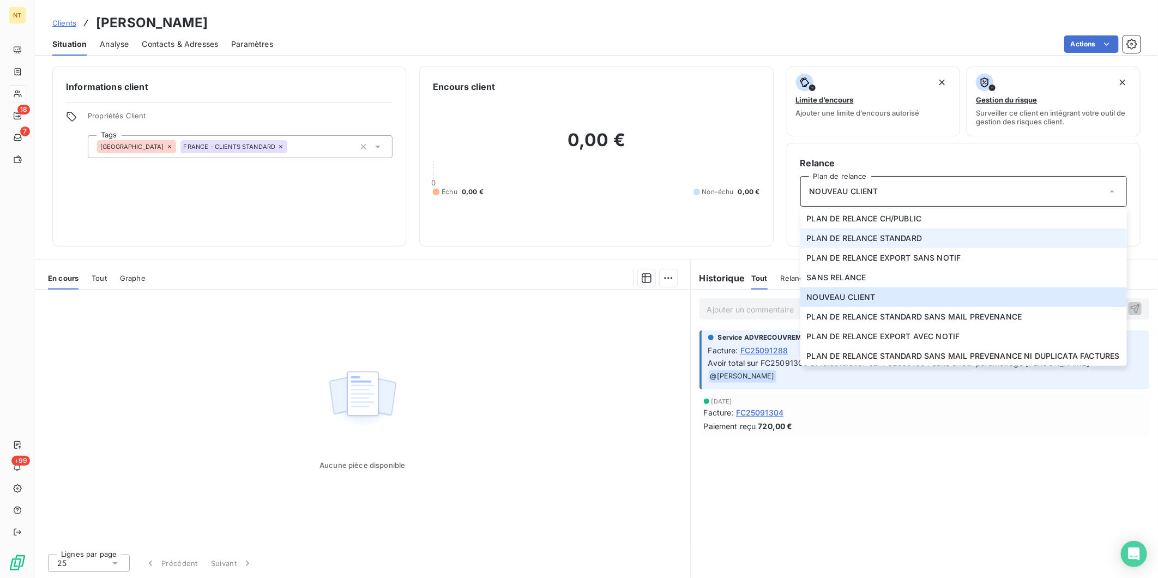
click at [875, 240] on span "PLAN DE RELANCE STANDARD" at bounding box center [865, 238] width 116 height 11
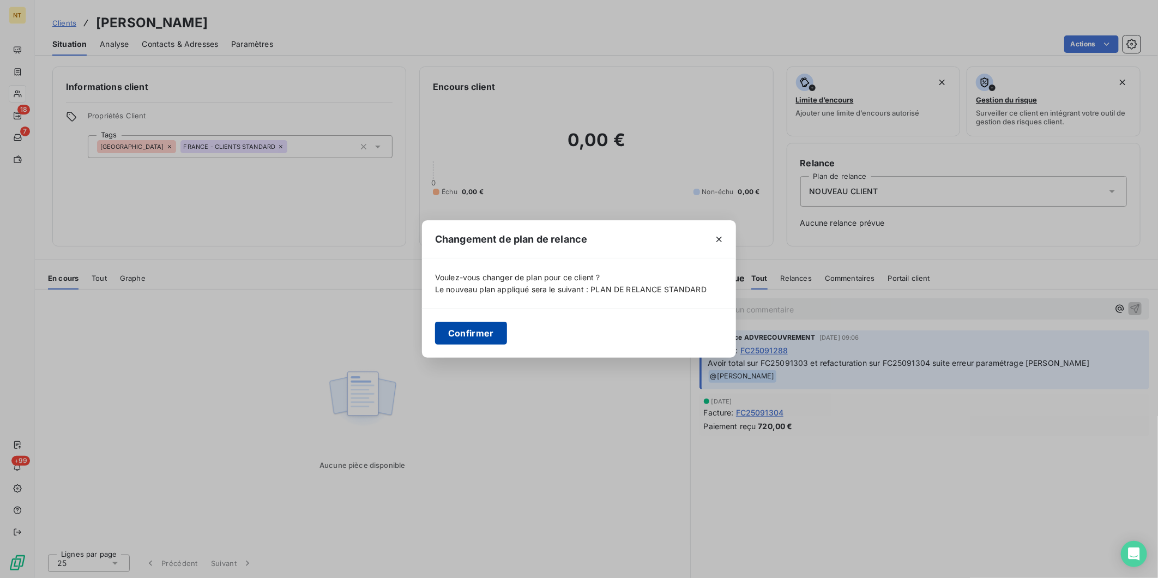
click at [494, 331] on button "Confirmer" at bounding box center [471, 333] width 72 height 23
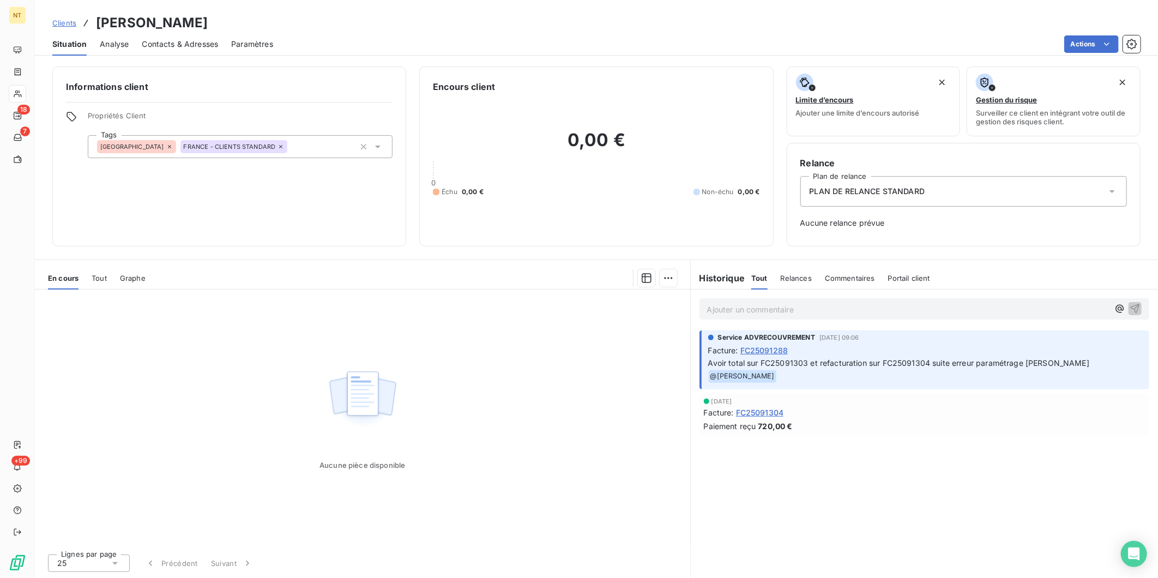
click at [71, 22] on span "Clients" at bounding box center [64, 23] width 24 height 9
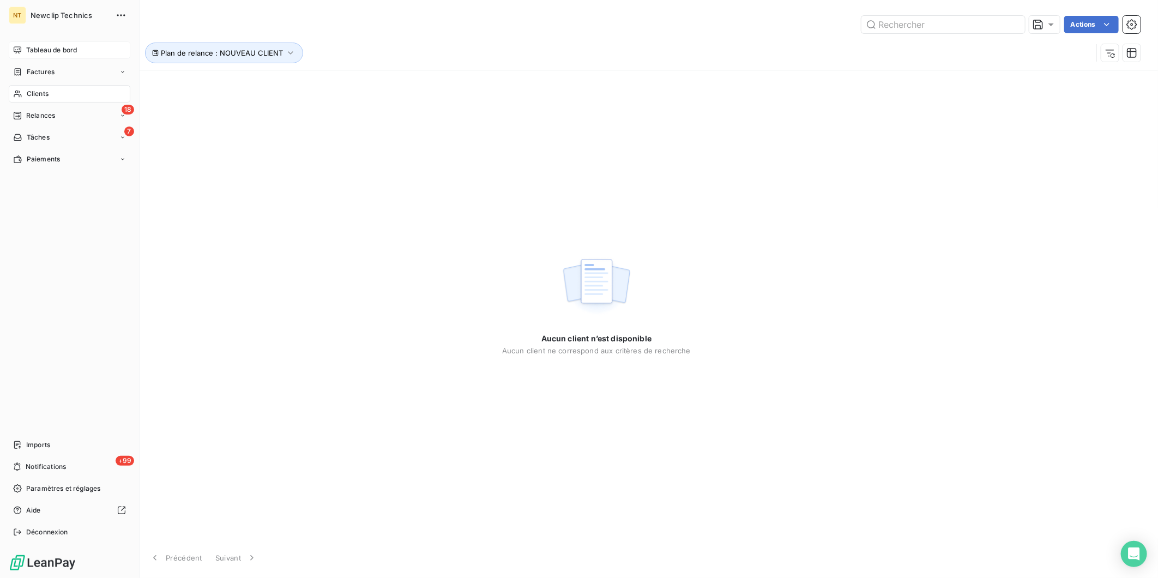
click at [16, 50] on icon at bounding box center [17, 50] width 9 height 9
